Goal: Task Accomplishment & Management: Use online tool/utility

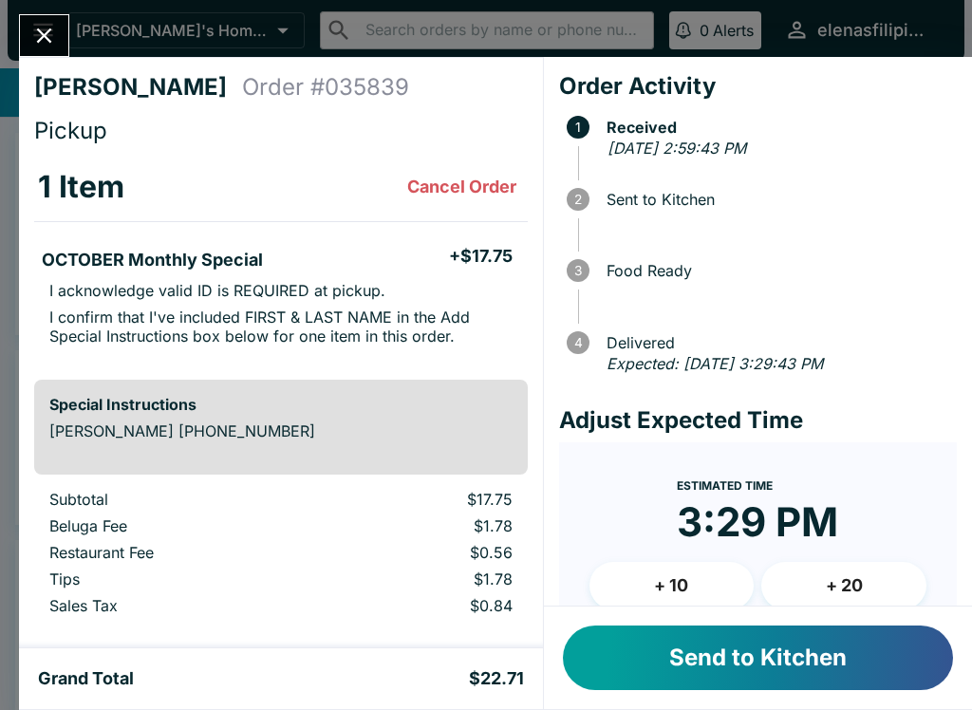
click at [716, 661] on button "Send to Kitchen" at bounding box center [758, 657] width 390 height 65
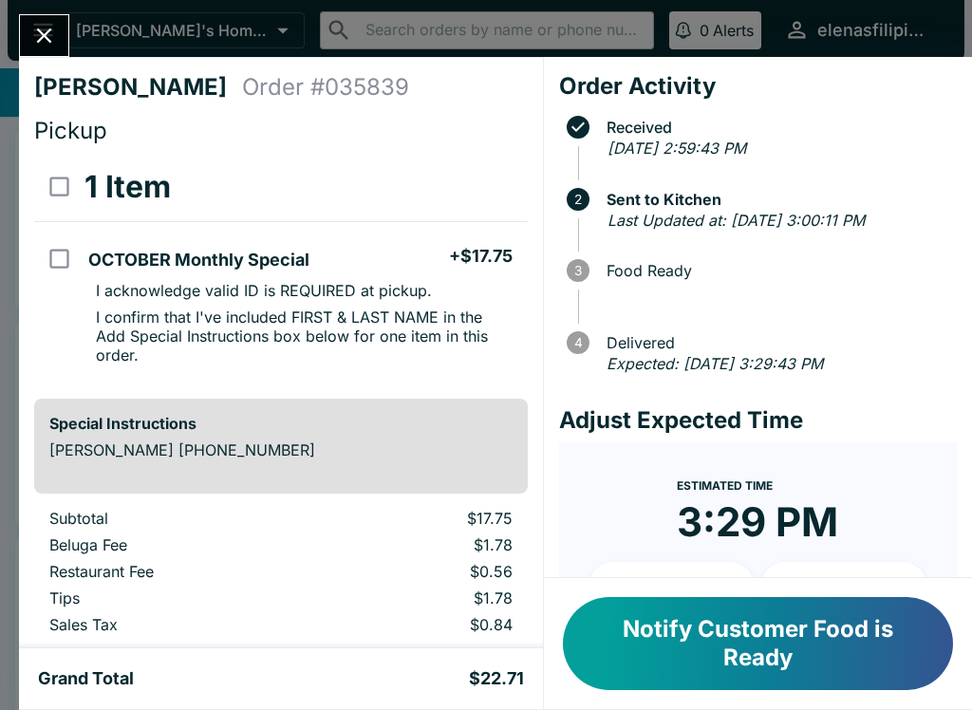
click at [684, 647] on button "Notify Customer Food is Ready" at bounding box center [758, 643] width 390 height 93
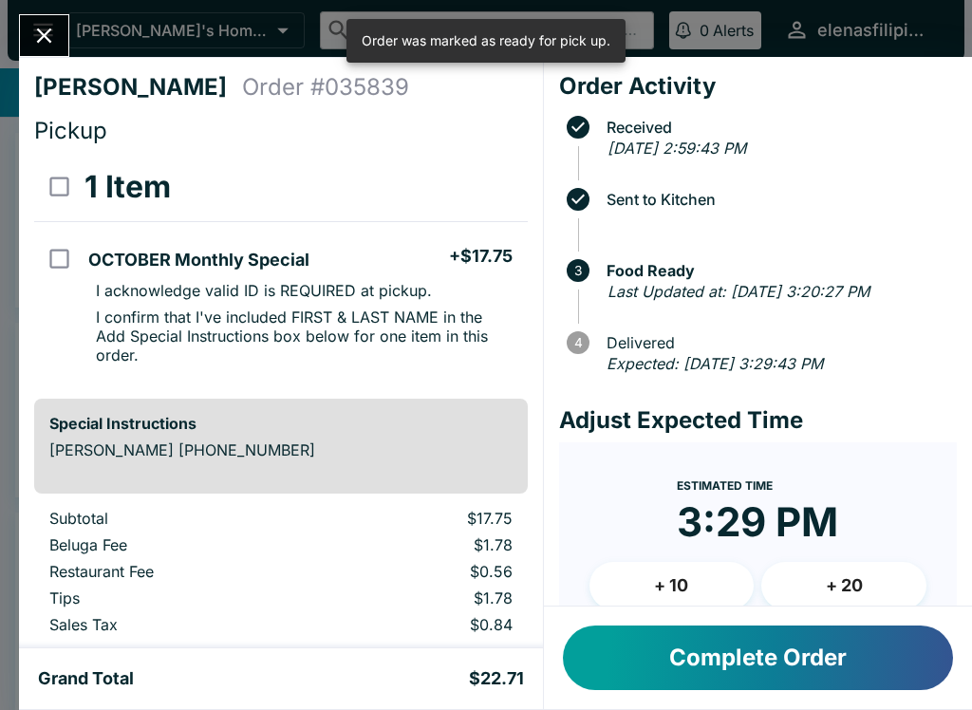
click at [40, 24] on icon "Close" at bounding box center [44, 36] width 26 height 26
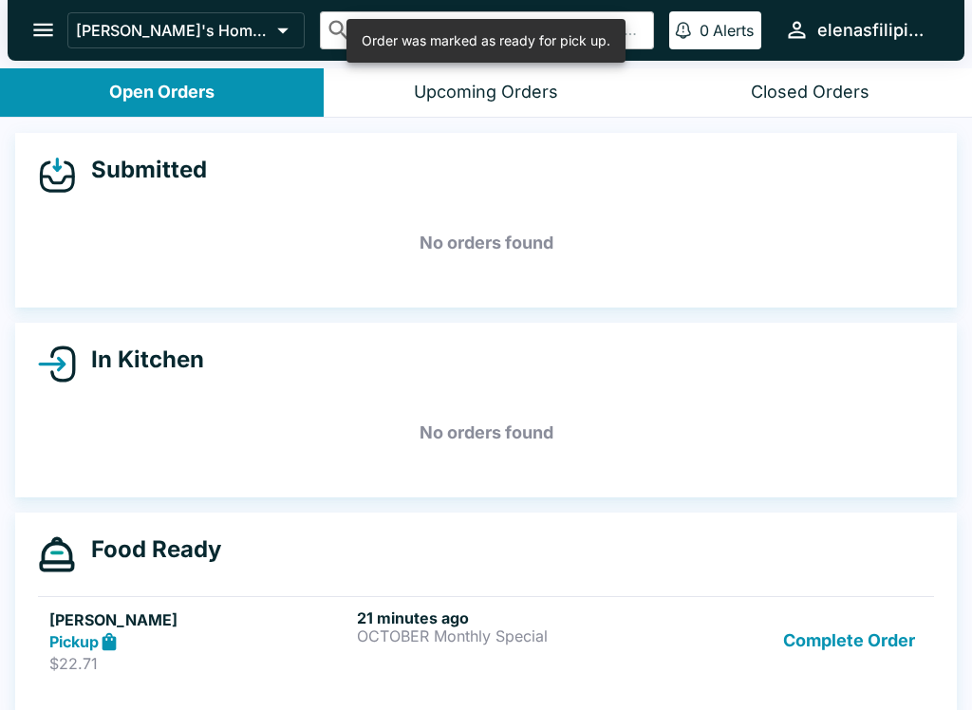
click at [288, 660] on p "$22.71" at bounding box center [199, 663] width 300 height 19
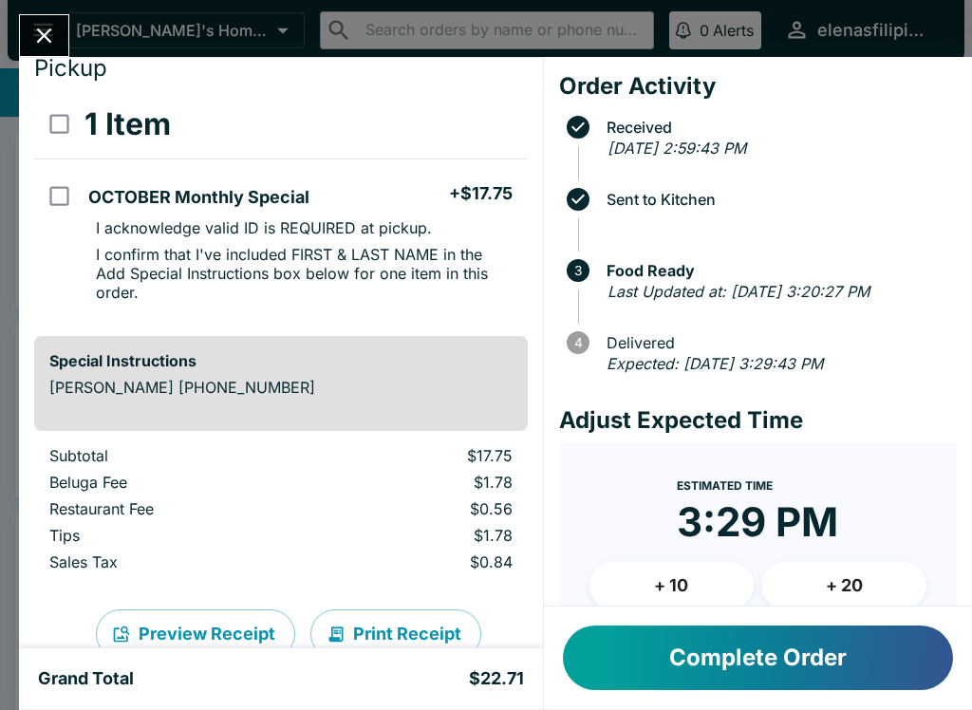
scroll to position [62, 0]
click at [35, 31] on icon "Close" at bounding box center [44, 36] width 26 height 26
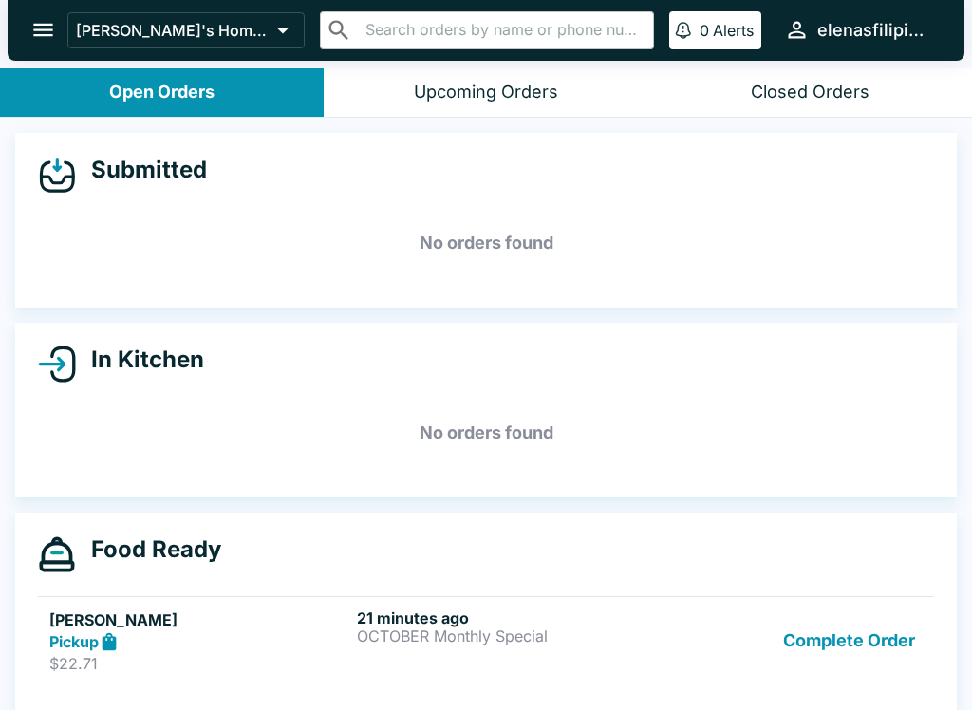
click at [34, 28] on icon "open drawer" at bounding box center [43, 30] width 26 height 26
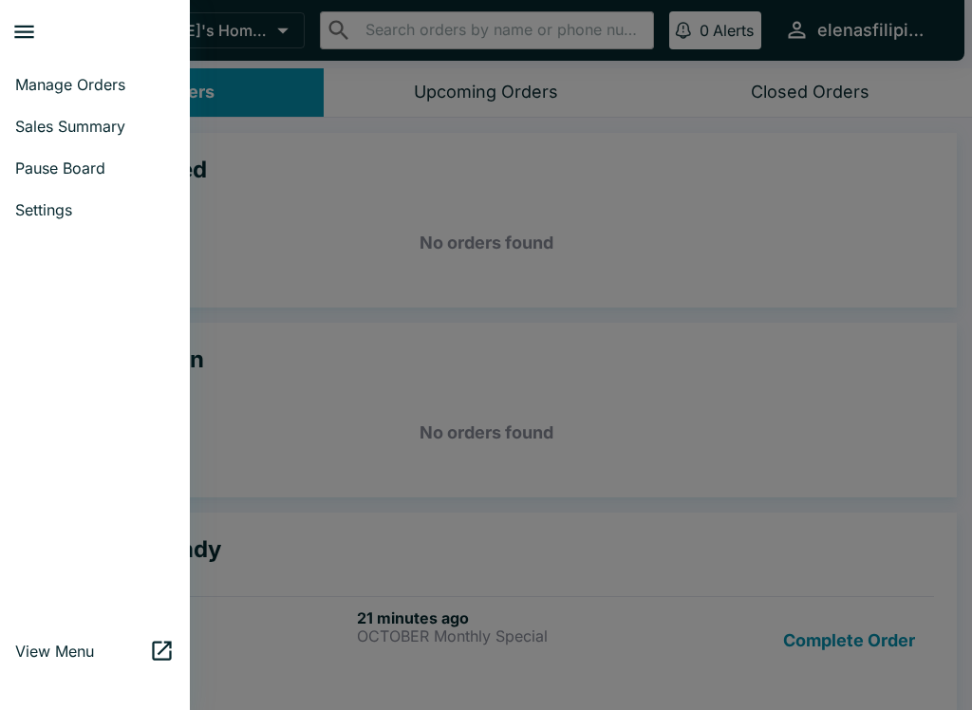
click at [321, 204] on div at bounding box center [486, 355] width 972 height 710
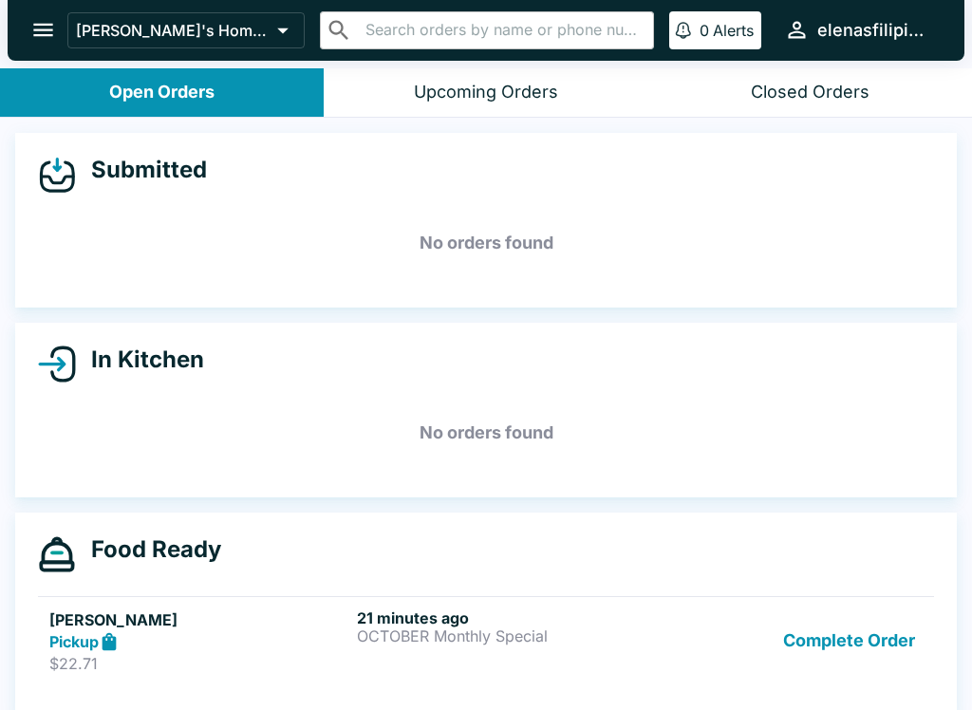
click at [783, 637] on button "Complete Order" at bounding box center [848, 640] width 147 height 65
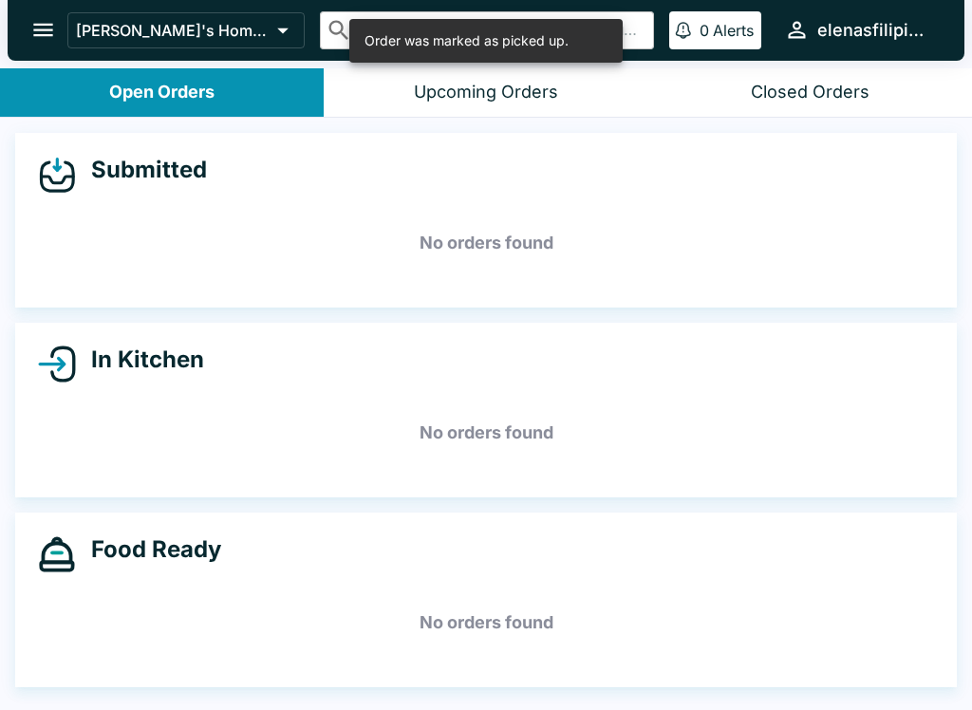
click at [43, 25] on icon "open drawer" at bounding box center [43, 30] width 20 height 13
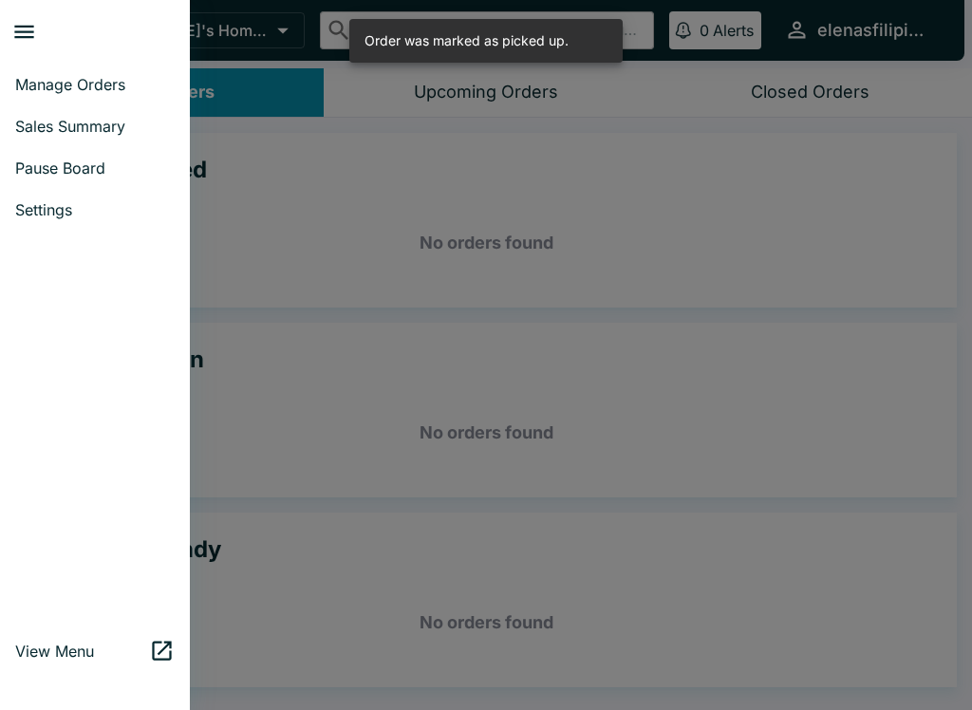
click at [25, 126] on span "Sales Summary" at bounding box center [94, 126] width 159 height 19
select select "03:00"
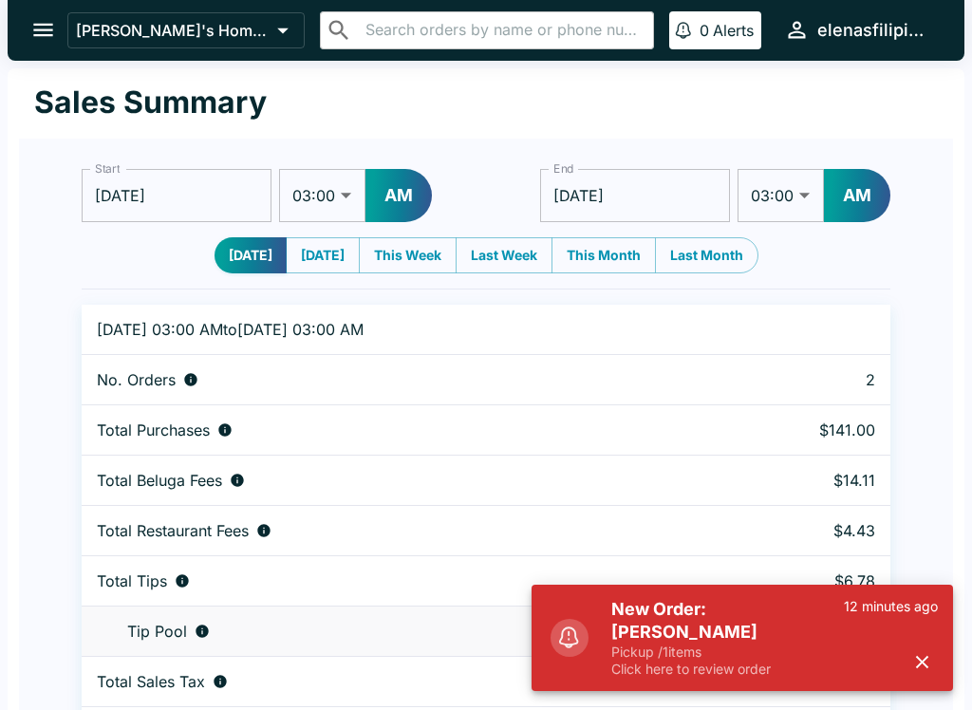
click at [46, 29] on icon "open drawer" at bounding box center [43, 30] width 20 height 13
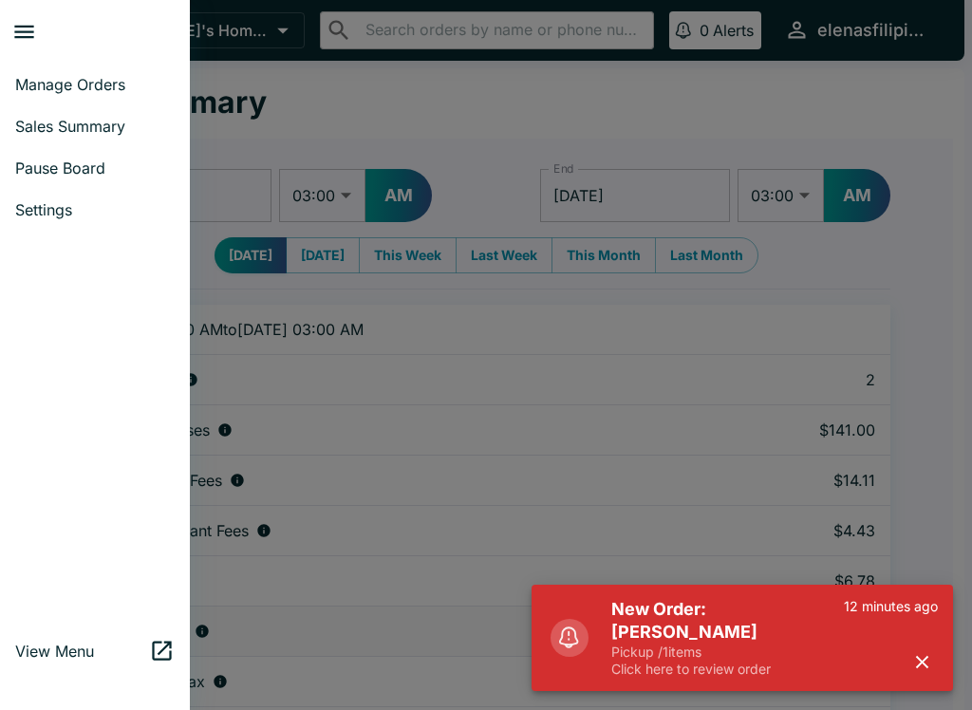
click at [83, 83] on span "Manage Orders" at bounding box center [94, 84] width 159 height 19
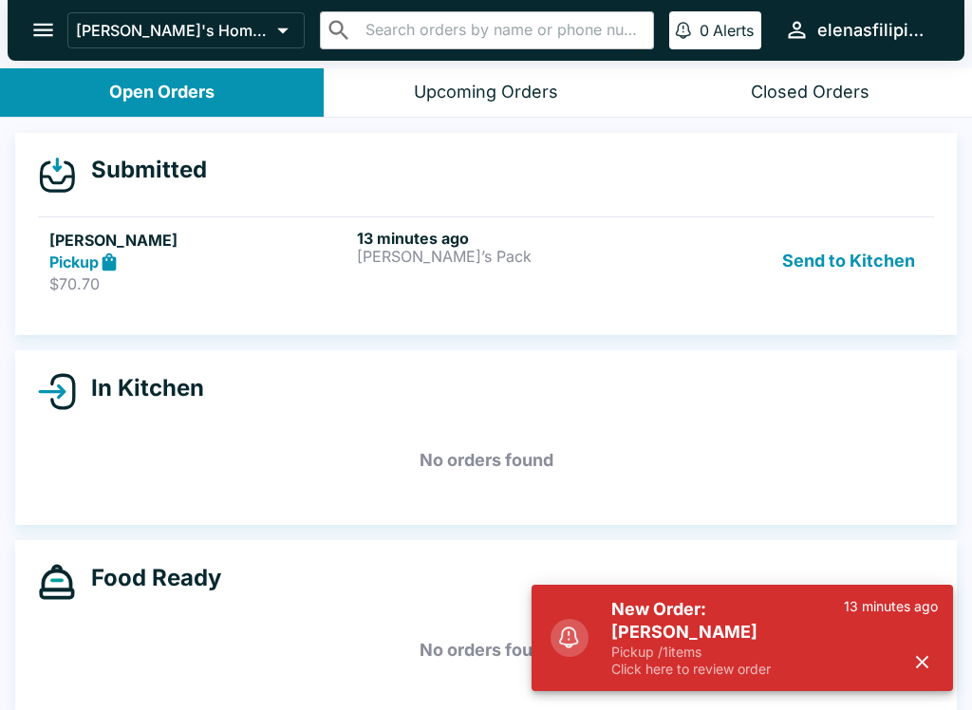
click at [122, 260] on div "Pickup" at bounding box center [199, 262] width 300 height 22
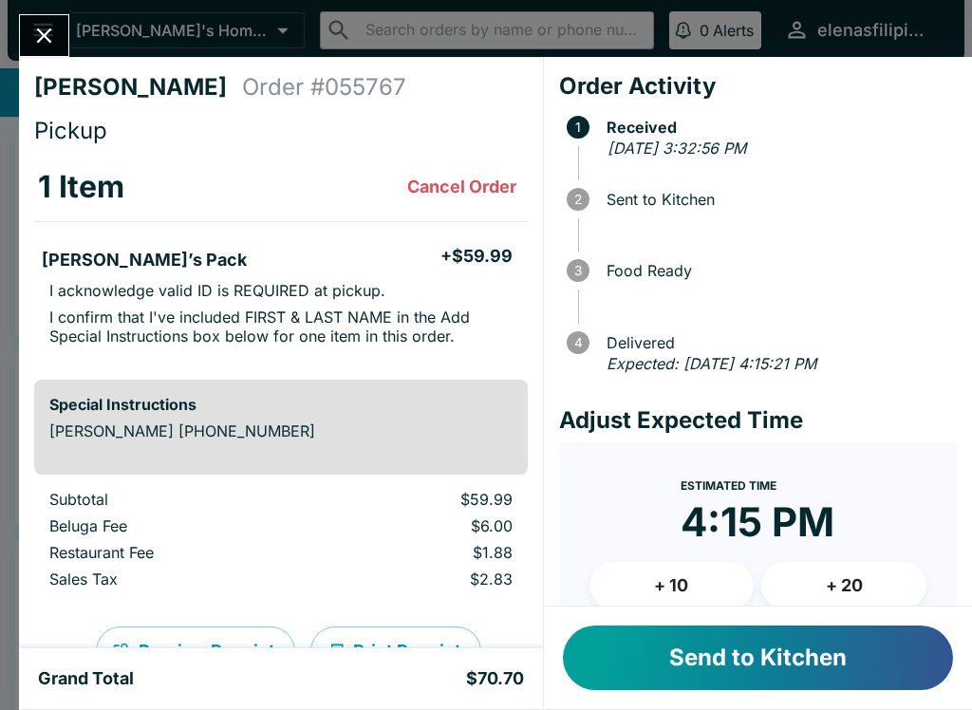
click at [731, 673] on button "Send to Kitchen" at bounding box center [758, 657] width 390 height 65
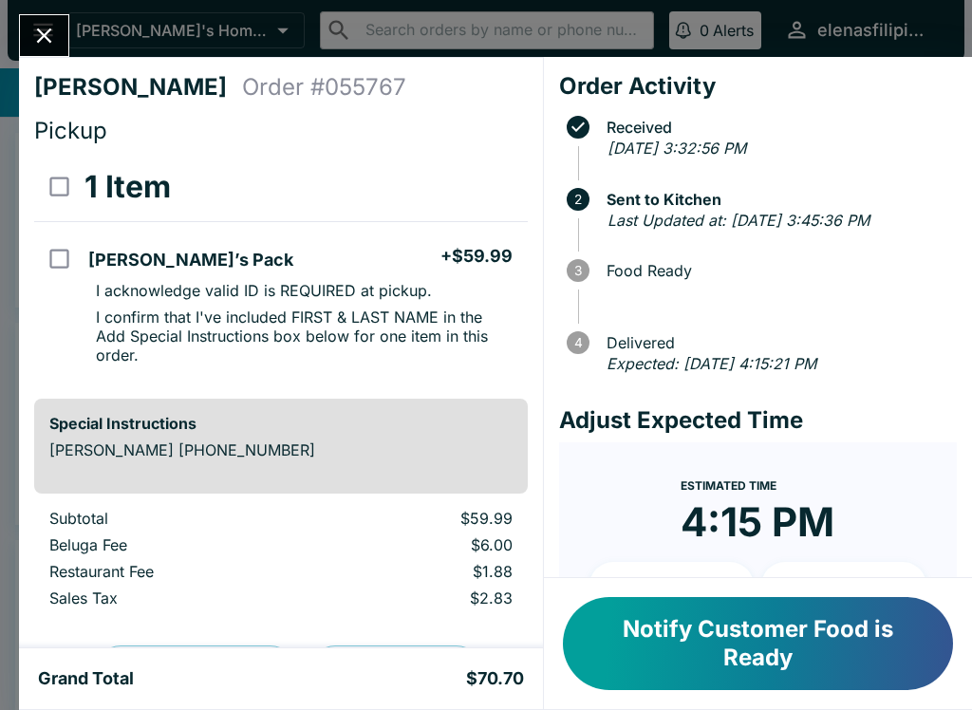
click at [690, 652] on button "Notify Customer Food is Ready" at bounding box center [758, 643] width 390 height 93
